Goal: Communication & Community: Ask a question

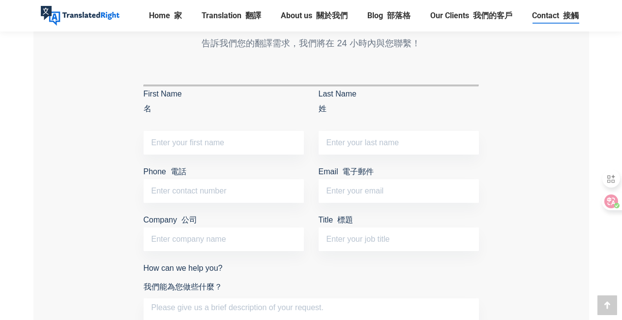
scroll to position [1005, 0]
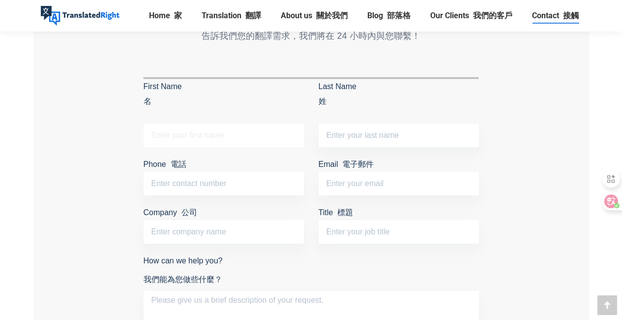
click at [255, 139] on input "First Name 名" at bounding box center [224, 135] width 160 height 24
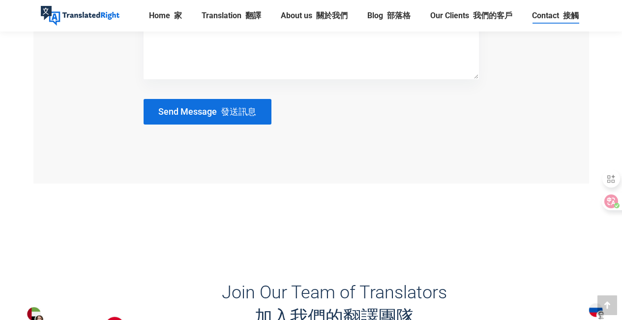
scroll to position [1163, 0]
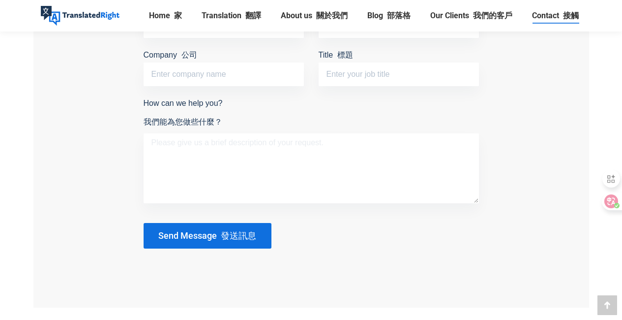
click at [221, 148] on textarea "How can we help you? 我們能為您做些什麼？" at bounding box center [311, 168] width 335 height 70
paste textarea "Hello, I am a doctoral student at [GEOGRAPHIC_DATA]. To apply for relevant tuit…"
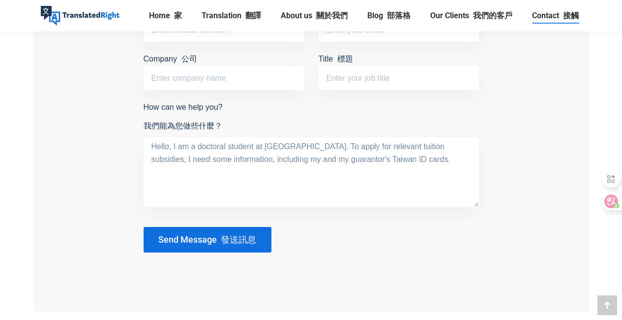
scroll to position [1040, 0]
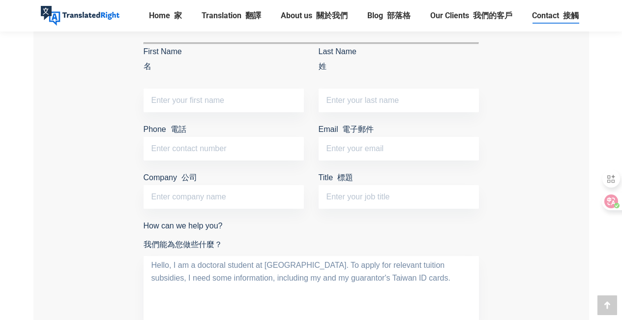
type textarea "Hello, I am a doctoral student at [GEOGRAPHIC_DATA]. To apply for relevant tuit…"
click at [220, 102] on input "First Name 名" at bounding box center [224, 100] width 160 height 24
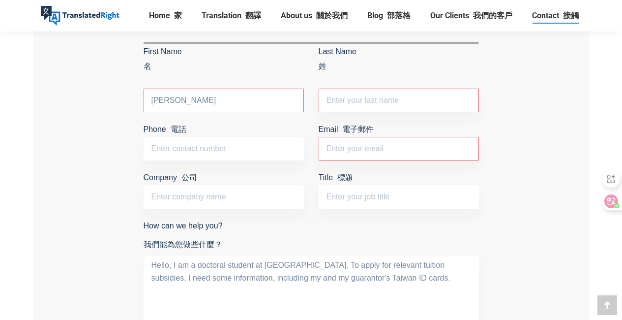
type input "[PERSON_NAME]"
type input "HSIEH"
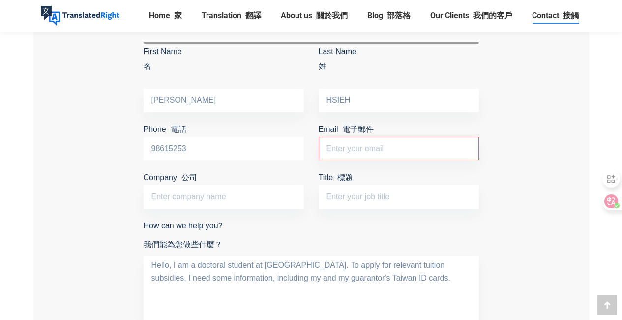
type input "98615253"
type input "[EMAIL_ADDRESS][DOMAIN_NAME]"
paste input "Notarization of foreign ID cards"
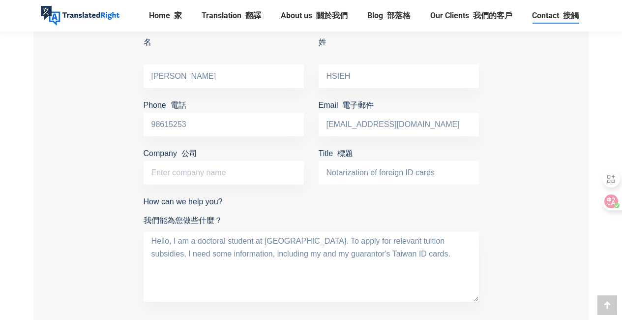
scroll to position [1144, 0]
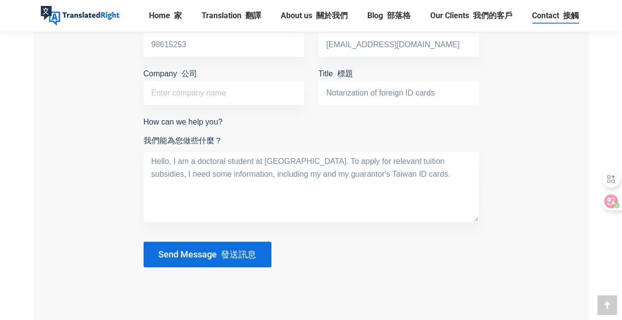
type input "Notarization of foreign ID cards"
click at [236, 250] on font "發送訊息" at bounding box center [238, 254] width 35 height 10
click at [218, 249] on font "Contact form" at bounding box center [219, 254] width 4 height 10
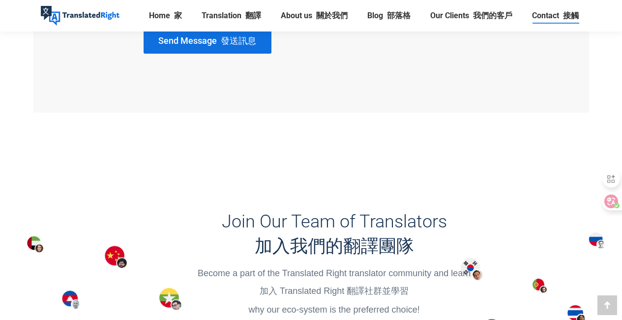
scroll to position [1165, 0]
